Goal: Information Seeking & Learning: Learn about a topic

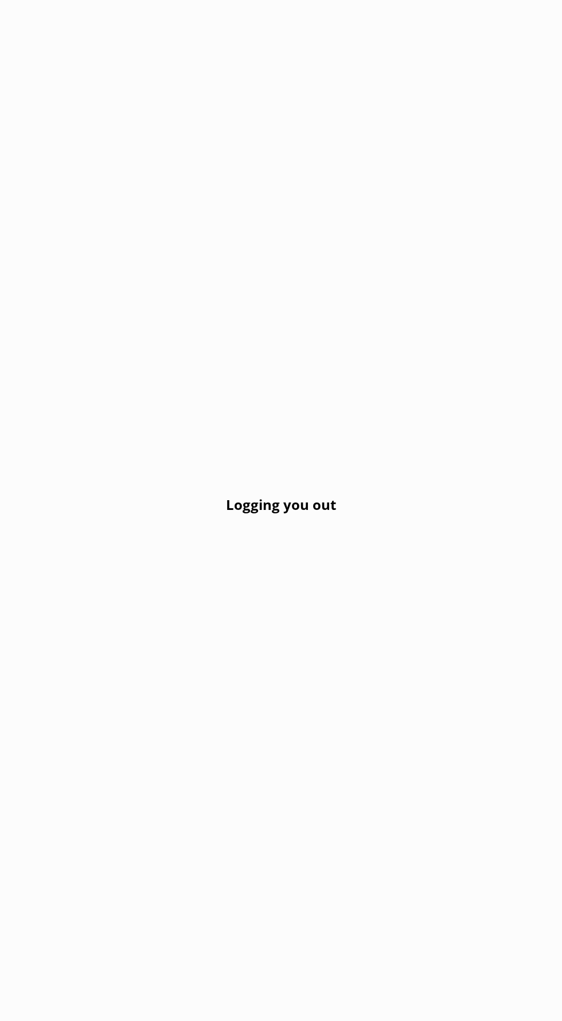
click at [542, 1020] on div "Logging you out" at bounding box center [281, 510] width 562 height 1021
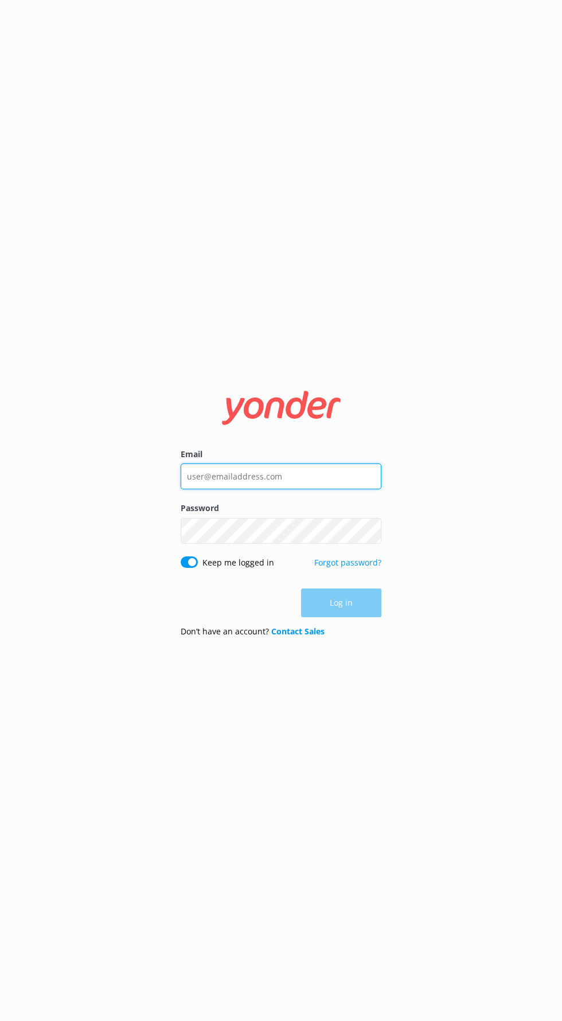
click at [348, 489] on input "Email" at bounding box center [281, 476] width 201 height 26
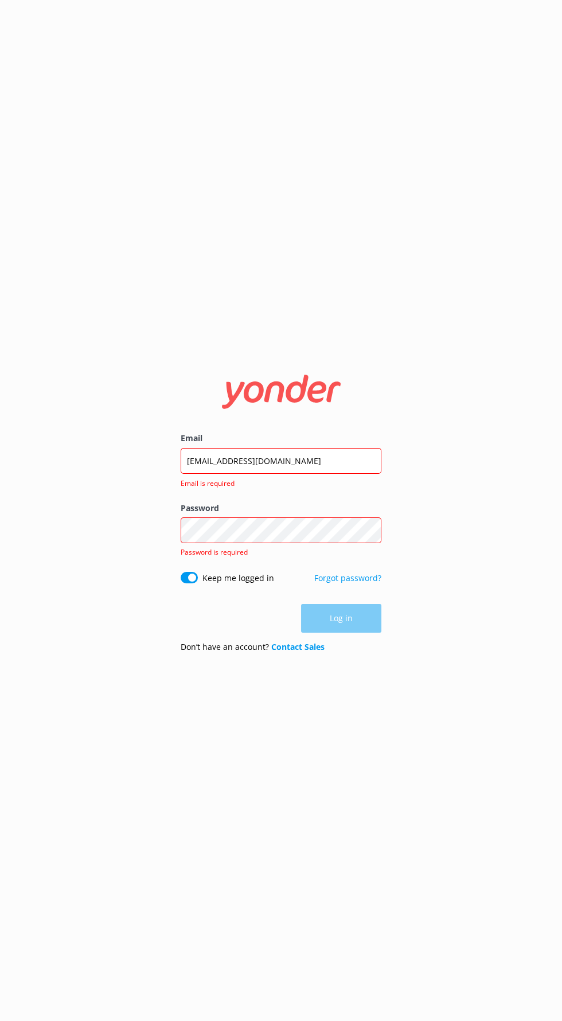
click button "Log in" at bounding box center [341, 618] width 80 height 29
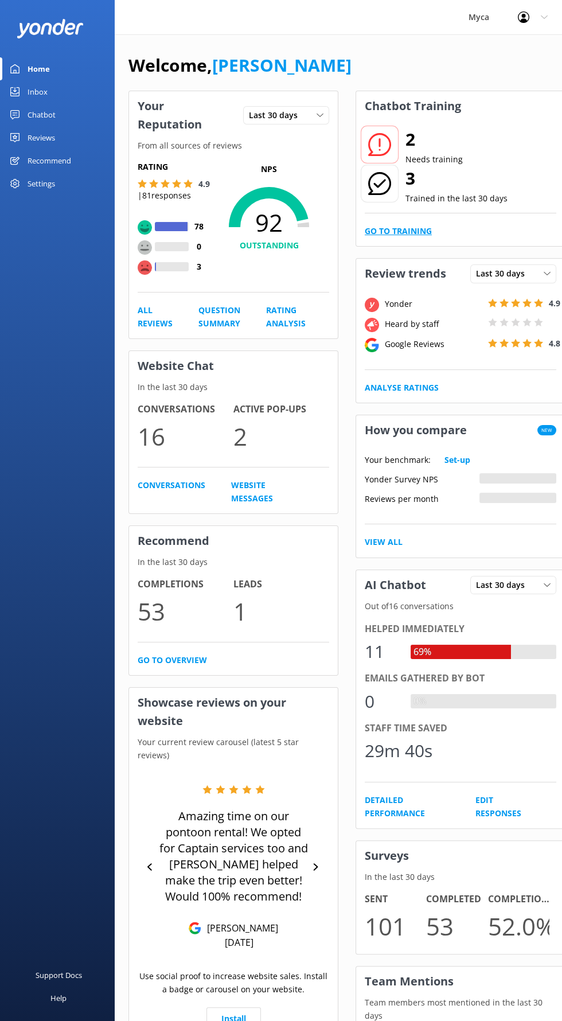
click at [423, 230] on link "Go to Training" at bounding box center [398, 231] width 67 height 13
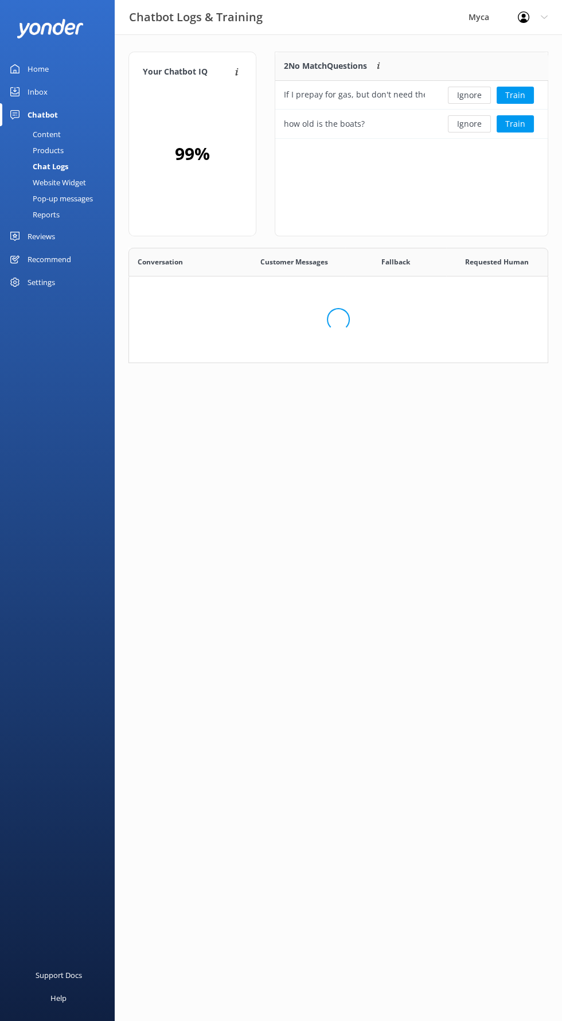
scroll to position [402, 419]
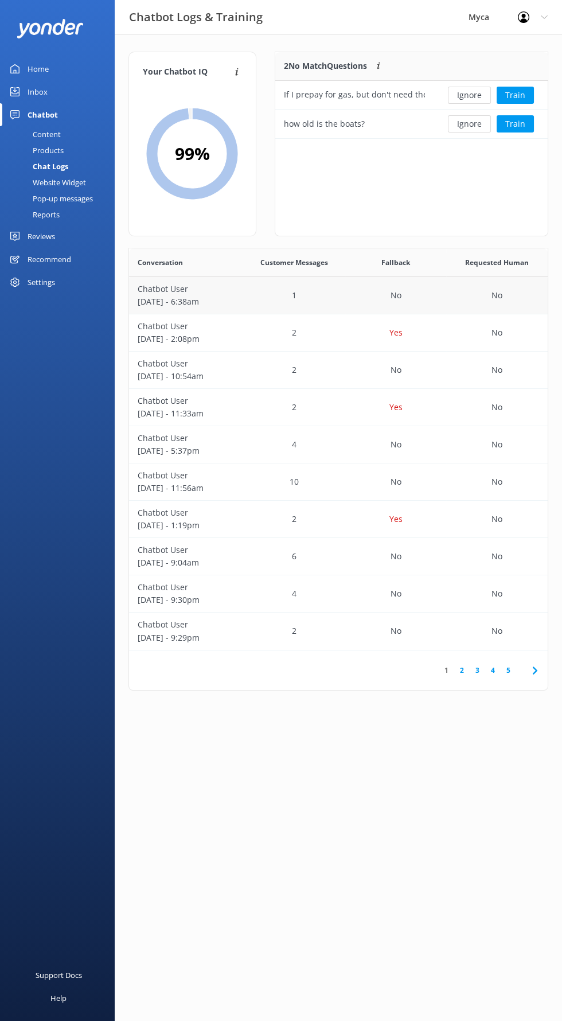
click at [223, 302] on p "[DATE] - 6:38am" at bounding box center [187, 301] width 98 height 13
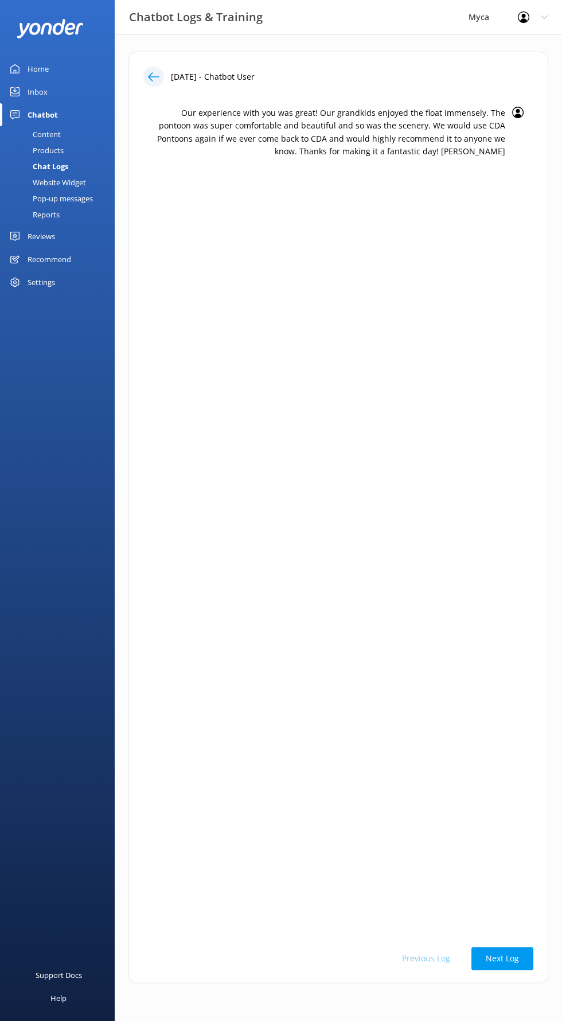
click at [55, 216] on div "Reports" at bounding box center [33, 215] width 53 height 16
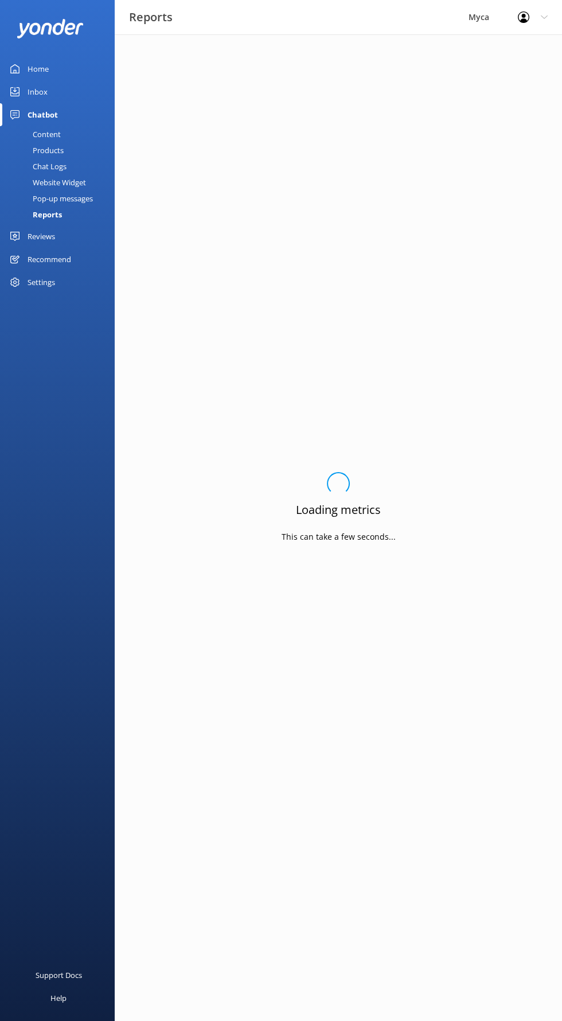
click at [52, 246] on div "Reviews" at bounding box center [42, 236] width 28 height 23
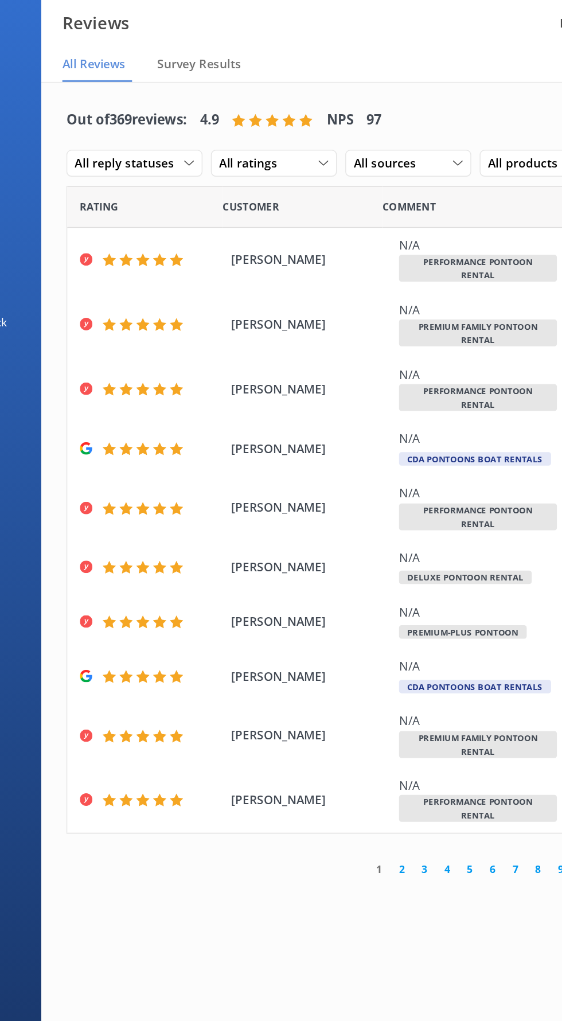
click at [361, 591] on link "2" at bounding box center [360, 595] width 15 height 11
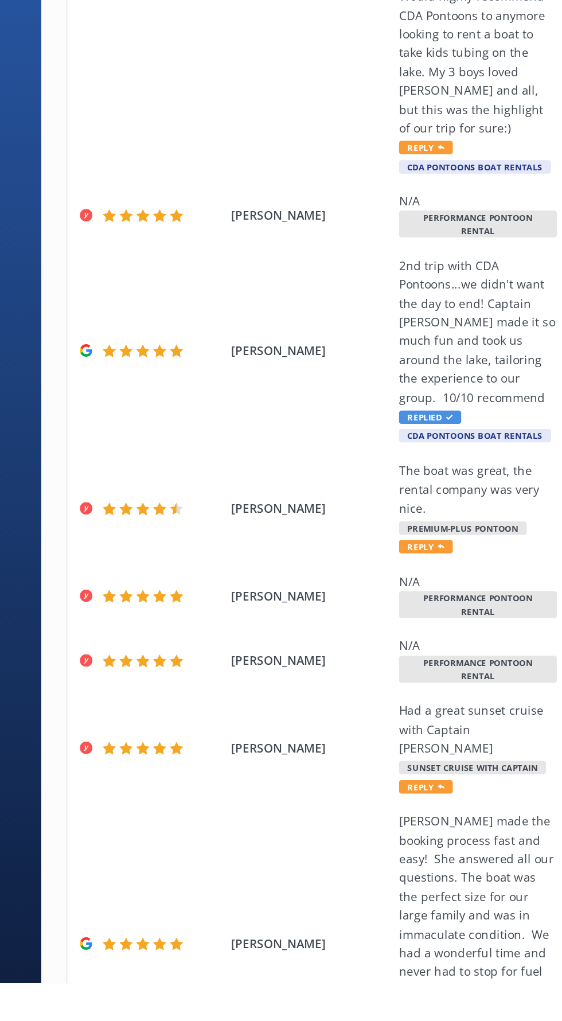
scroll to position [182, 0]
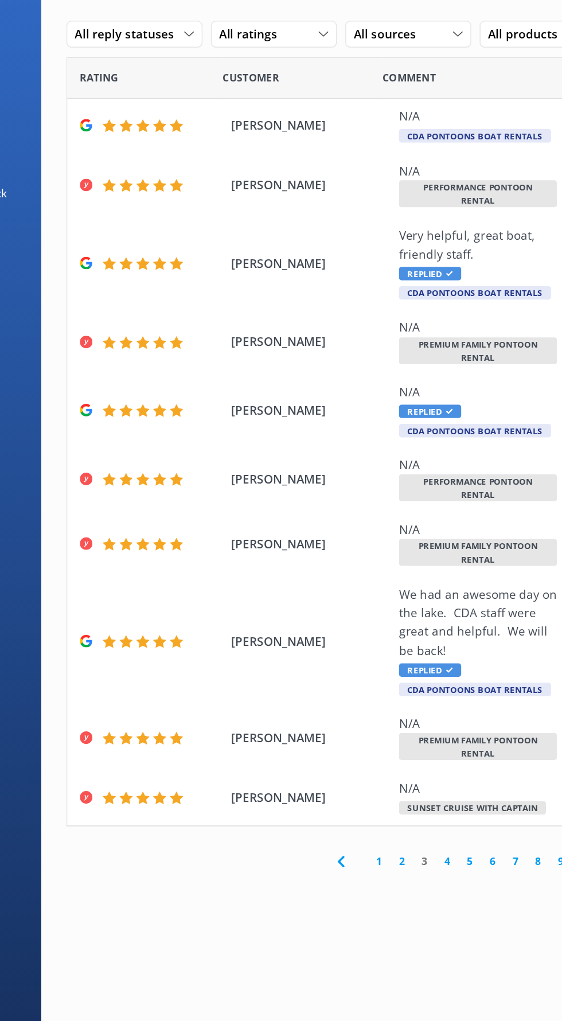
click at [346, 674] on link "1" at bounding box center [345, 677] width 15 height 11
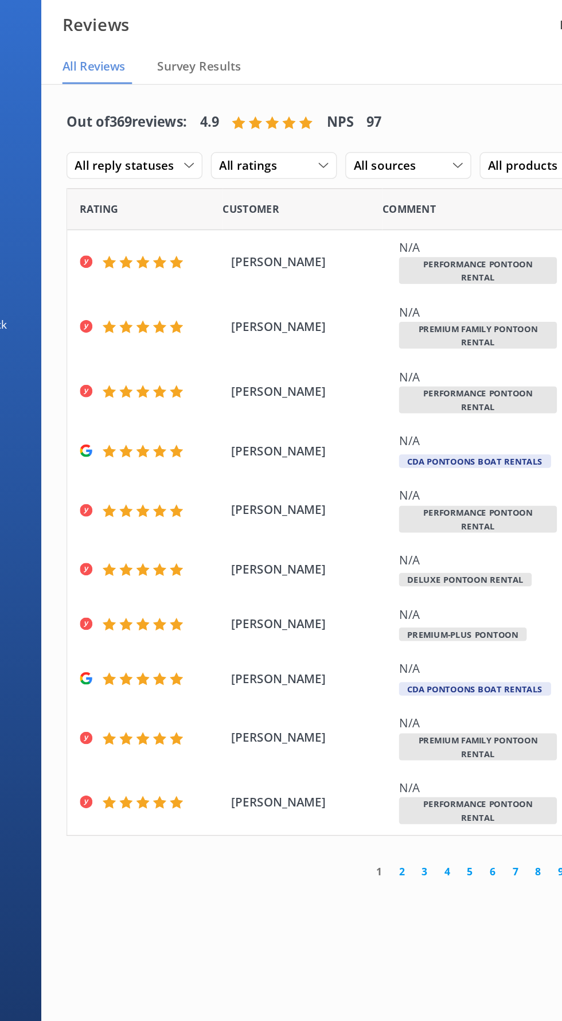
click at [407, 591] on link "5" at bounding box center [407, 595] width 15 height 11
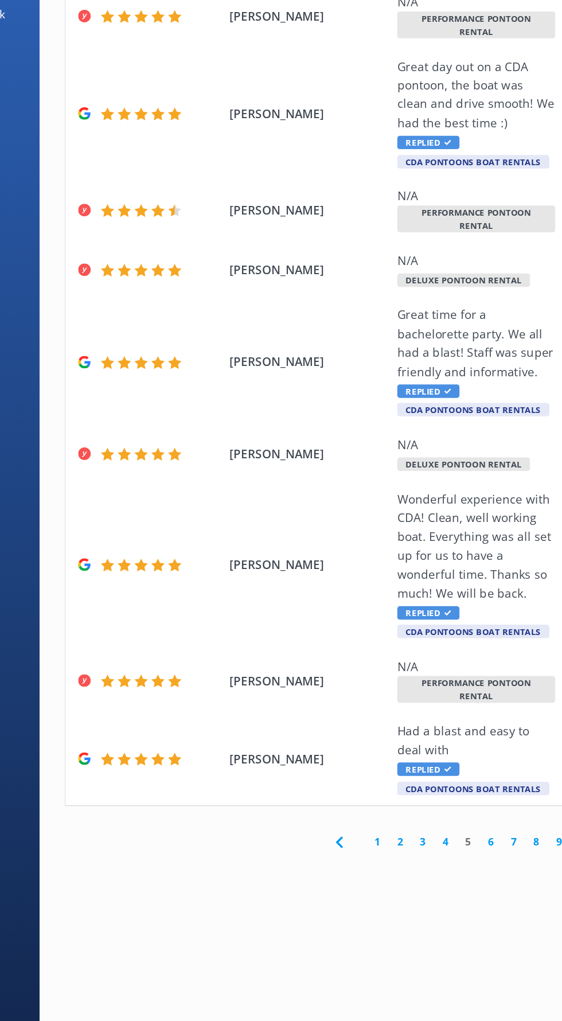
click at [391, 788] on link "4" at bounding box center [391, 786] width 15 height 11
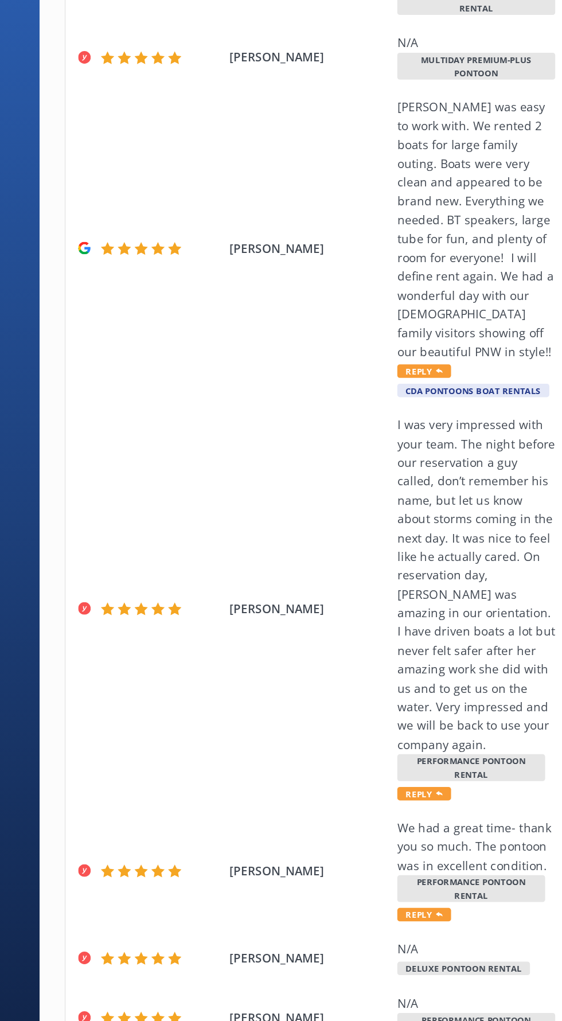
scroll to position [23, 0]
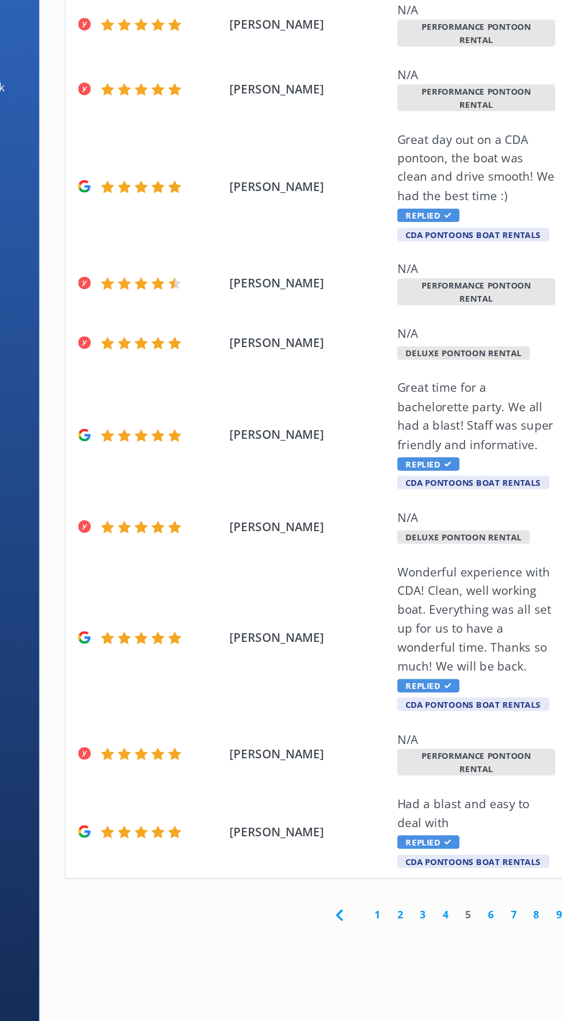
click at [422, 784] on link "6" at bounding box center [422, 786] width 15 height 11
